Goal: Check status: Check status

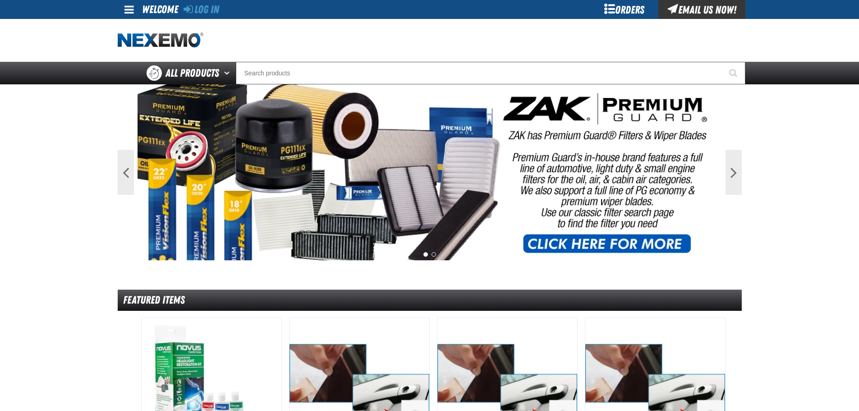
click at [424, 5] on div "Orders" at bounding box center [624, 9] width 68 height 19
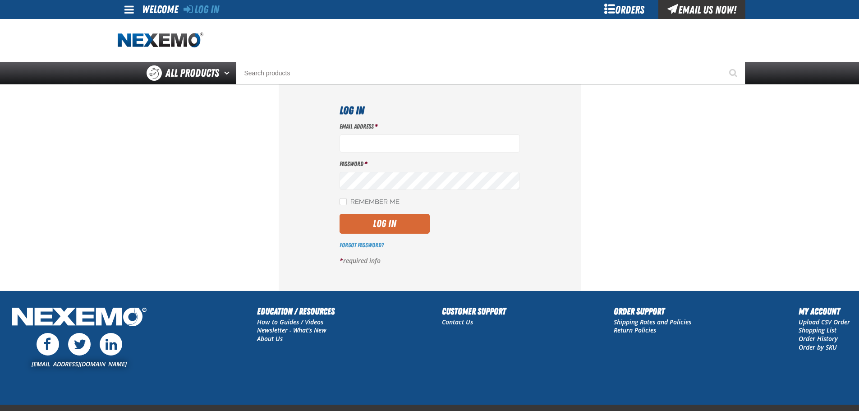
type input "jchapman@vtaig.com"
click at [376, 221] on button "Log In" at bounding box center [384, 224] width 90 height 20
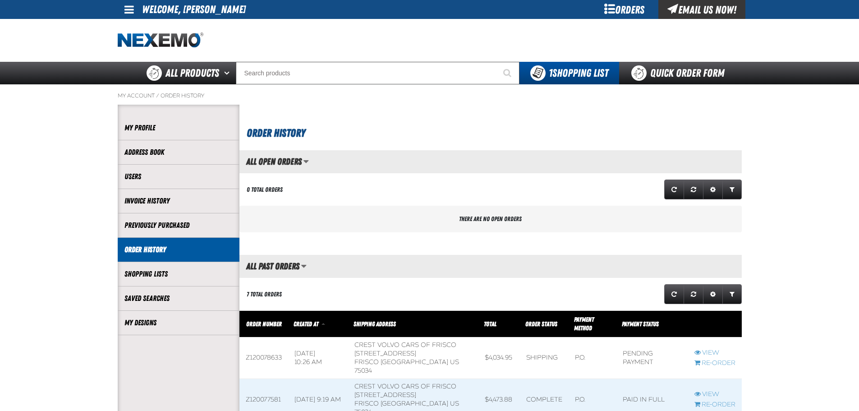
scroll to position [0, 0]
click at [157, 247] on link "Order History" at bounding box center [178, 249] width 108 height 10
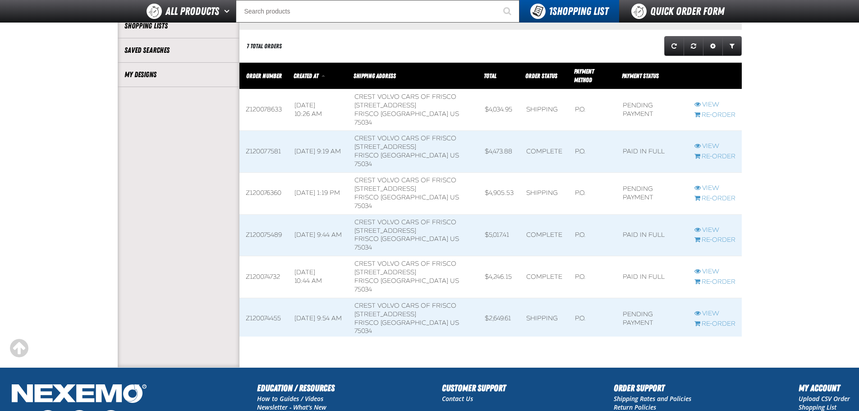
scroll to position [180, 0]
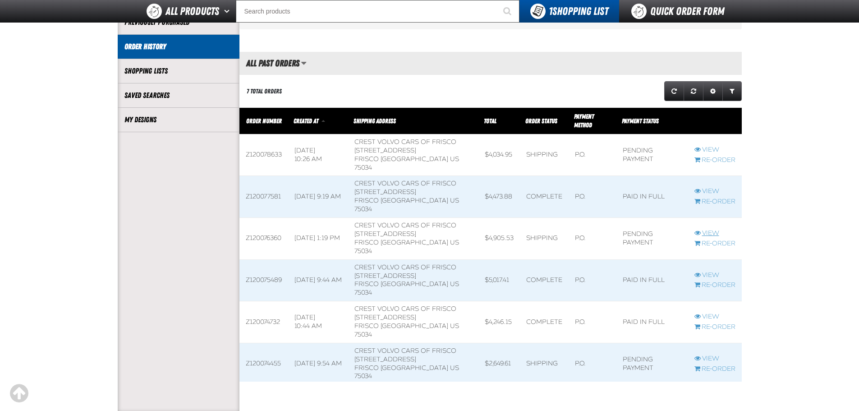
click at [704, 229] on link "View" at bounding box center [714, 233] width 41 height 9
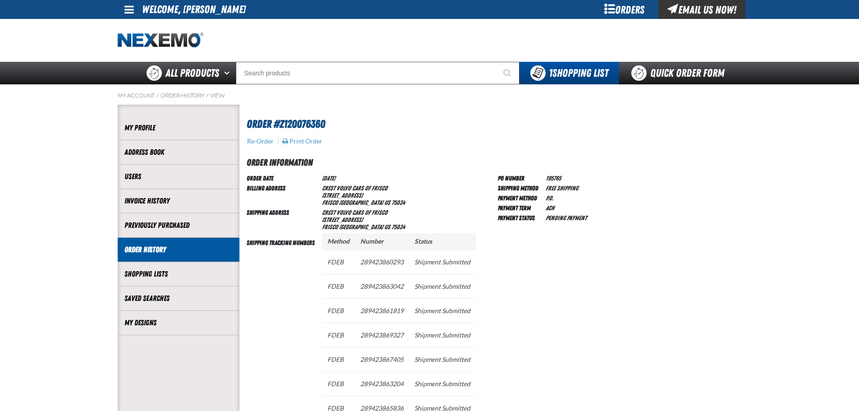
click at [142, 247] on link "Order History" at bounding box center [178, 249] width 108 height 10
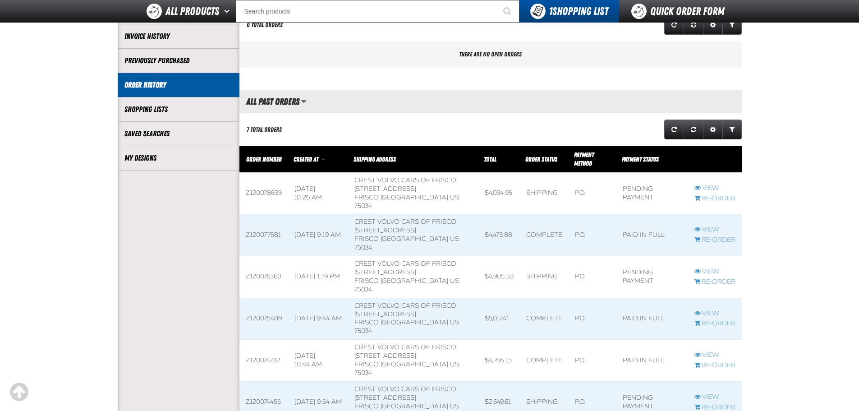
scroll to position [90, 0]
